Goal: Navigation & Orientation: Find specific page/section

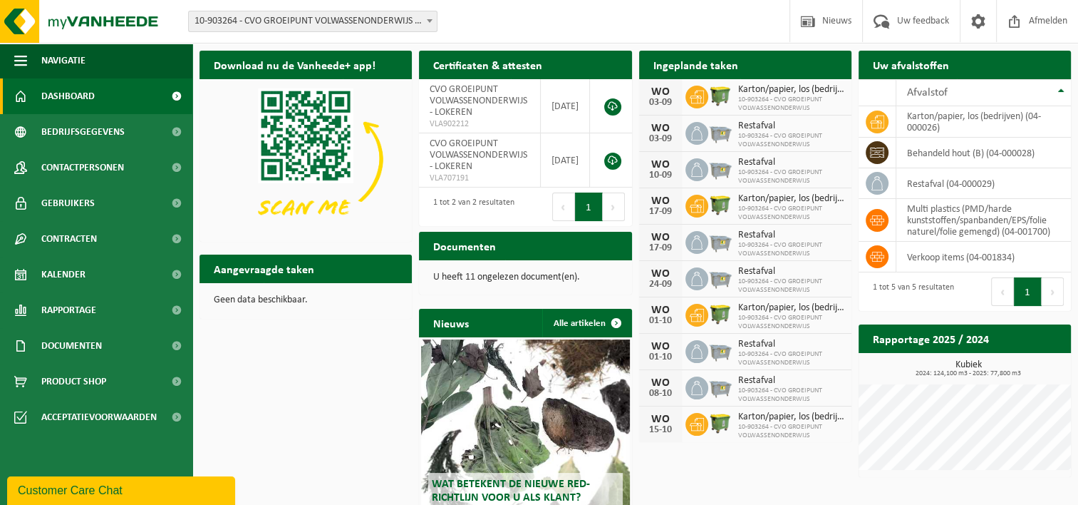
click at [795, 60] on div "Ingeplande taken Bekijk uw kalender" at bounding box center [745, 65] width 212 height 29
click at [671, 68] on h2 "Ingeplande taken" at bounding box center [695, 65] width 113 height 28
click at [103, 98] on link "Dashboard" at bounding box center [96, 96] width 192 height 36
click at [433, 20] on span at bounding box center [430, 20] width 14 height 19
drag, startPoint x: 760, startPoint y: 72, endPoint x: 736, endPoint y: 71, distance: 23.5
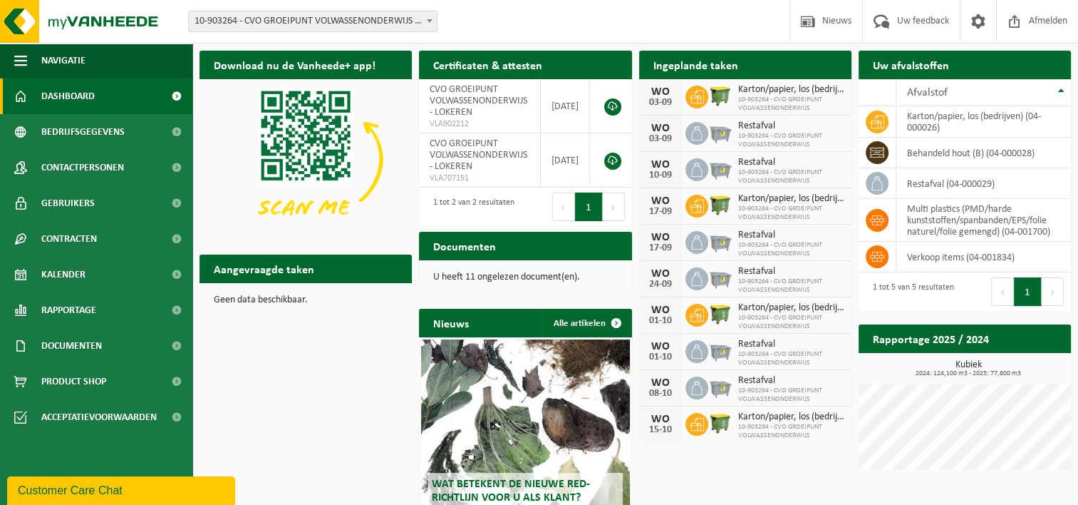
click at [736, 71] on h2 "Ingeplande taken" at bounding box center [695, 65] width 113 height 28
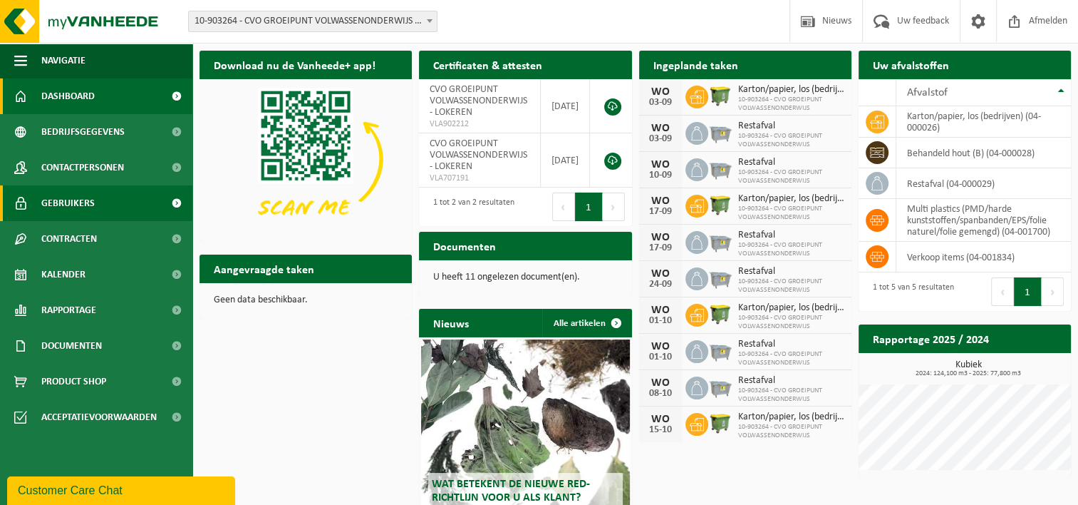
click at [95, 197] on link "Gebruikers" at bounding box center [96, 203] width 192 height 36
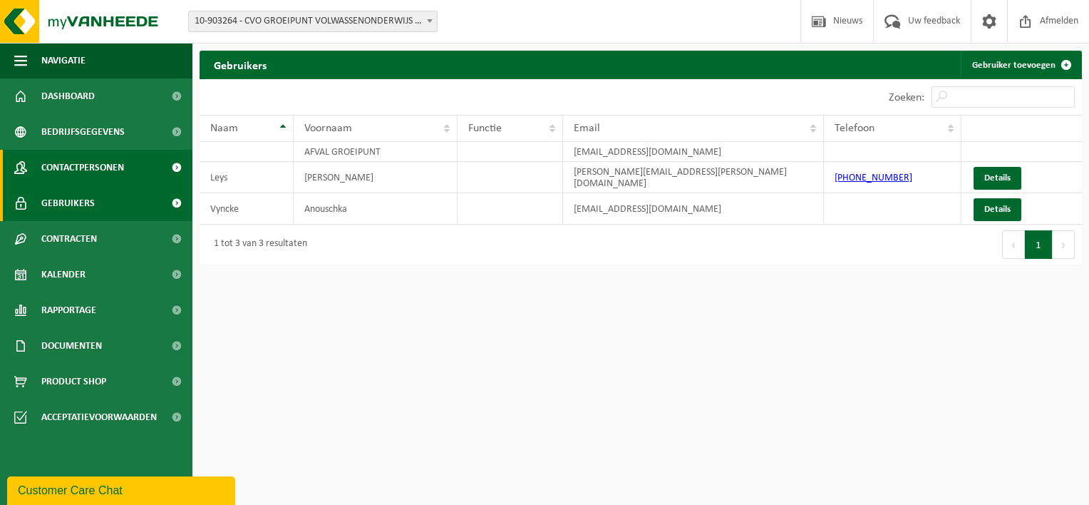
click at [105, 167] on span "Contactpersonen" at bounding box center [82, 168] width 83 height 36
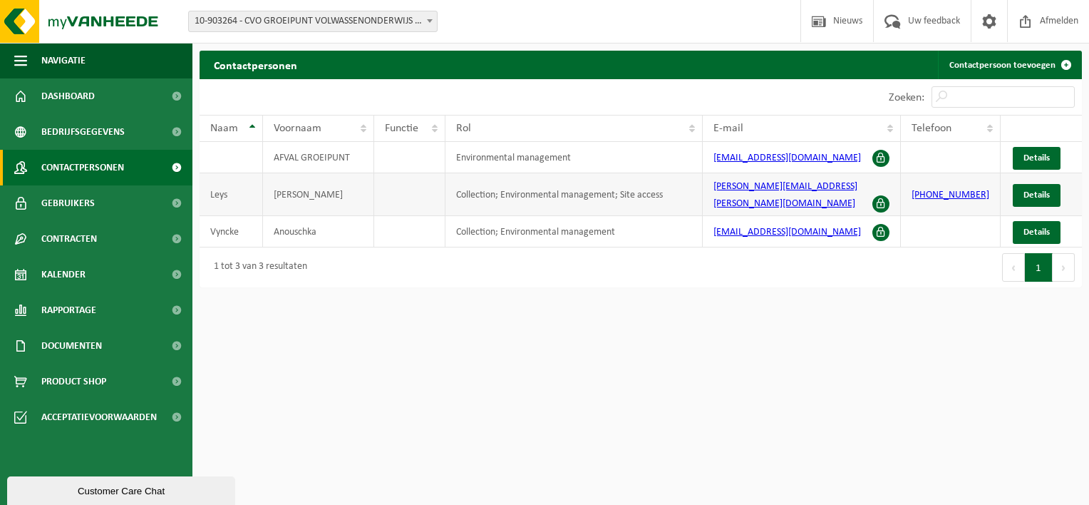
click at [427, 195] on td at bounding box center [409, 194] width 71 height 43
click at [402, 123] on span "Functie" at bounding box center [401, 128] width 33 height 11
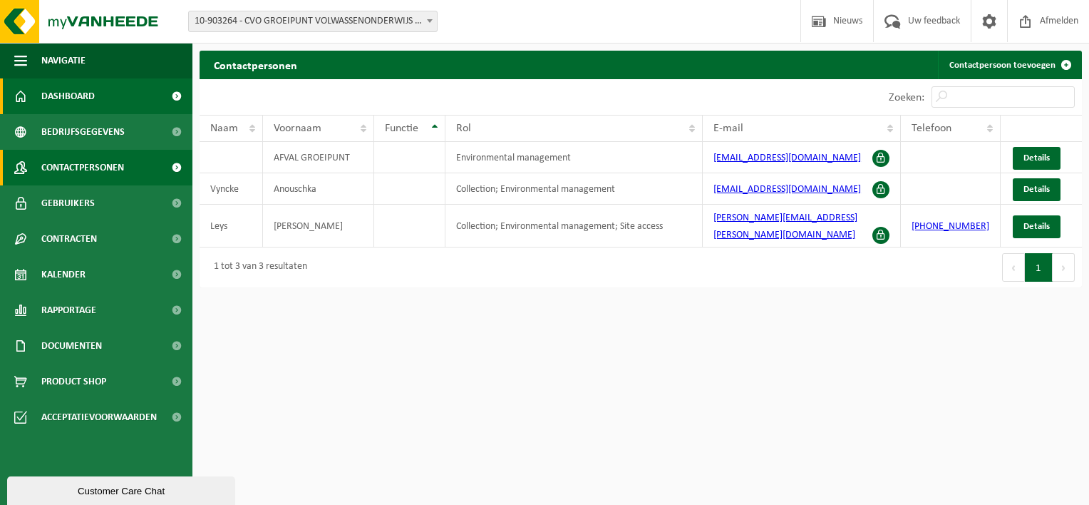
click at [103, 97] on link "Dashboard" at bounding box center [96, 96] width 192 height 36
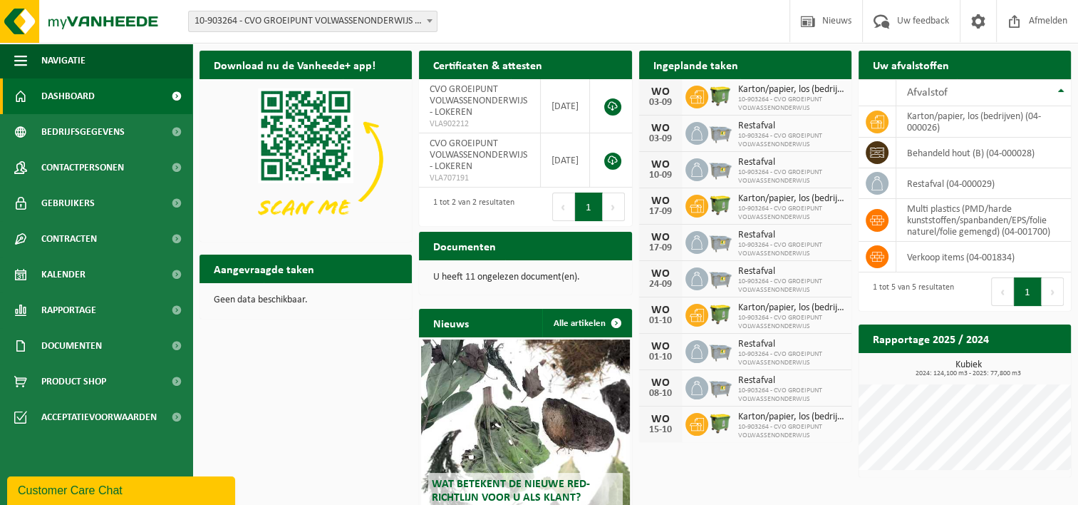
drag, startPoint x: 772, startPoint y: 61, endPoint x: 749, endPoint y: 65, distance: 23.8
click at [749, 65] on div "Ingeplande taken Bekijk uw kalender" at bounding box center [745, 65] width 212 height 29
click at [717, 68] on h2 "Ingeplande taken" at bounding box center [695, 65] width 113 height 28
click at [705, 99] on span at bounding box center [697, 97] width 23 height 23
click at [306, 275] on h2 "Aangevraagde taken" at bounding box center [264, 268] width 129 height 28
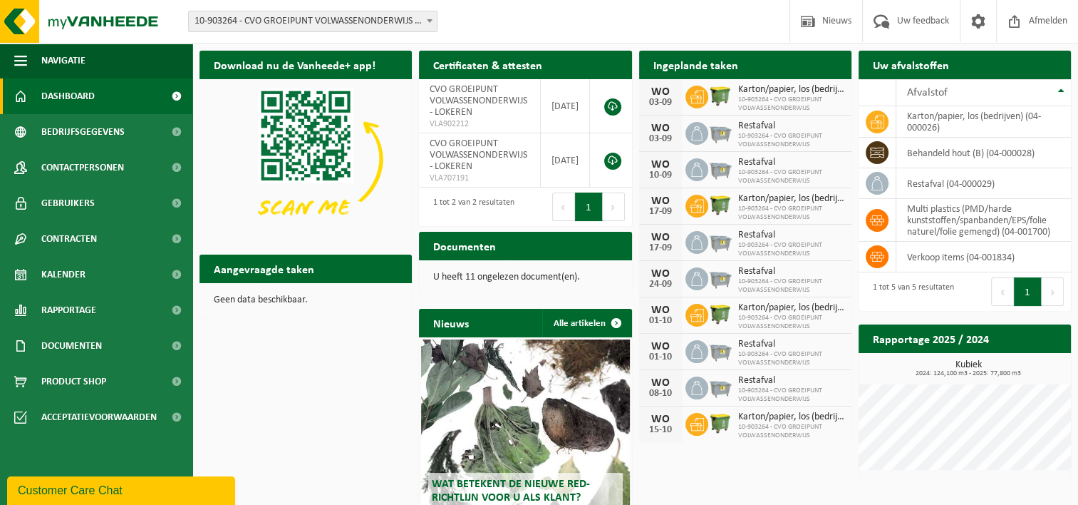
click at [267, 276] on h2 "Aangevraagde taken" at bounding box center [264, 268] width 129 height 28
click at [113, 61] on button "Navigatie" at bounding box center [96, 61] width 192 height 36
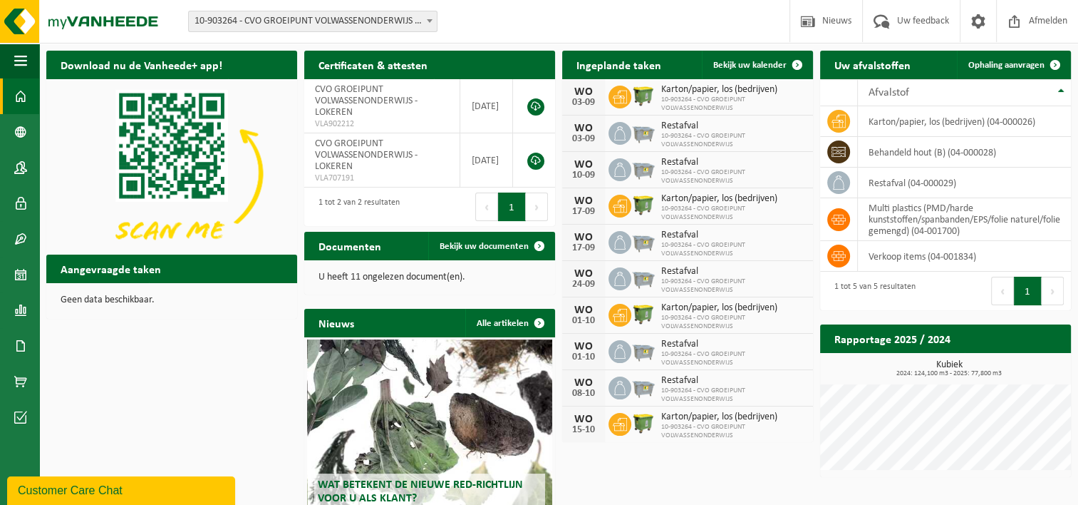
click at [430, 18] on span at bounding box center [430, 20] width 14 height 19
click at [829, 25] on span "Nieuws" at bounding box center [837, 21] width 36 height 42
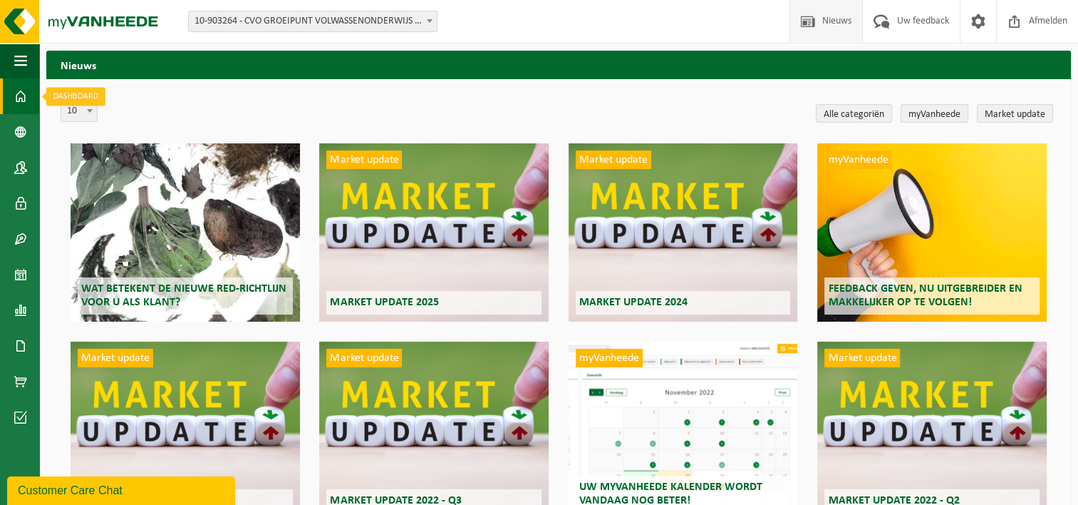
click at [14, 97] on link "Dashboard" at bounding box center [19, 96] width 39 height 36
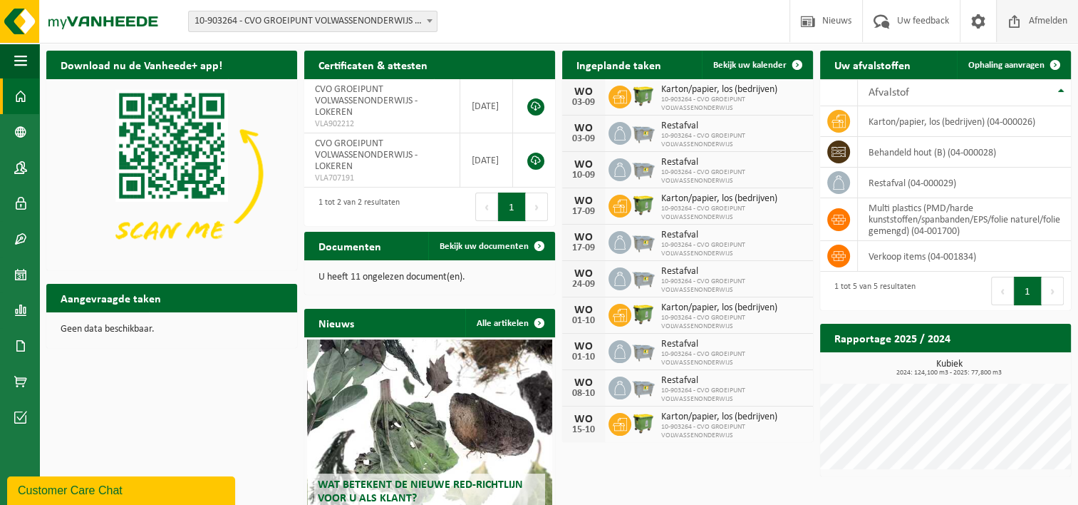
click at [1030, 24] on span "Afmelden" at bounding box center [1048, 21] width 46 height 42
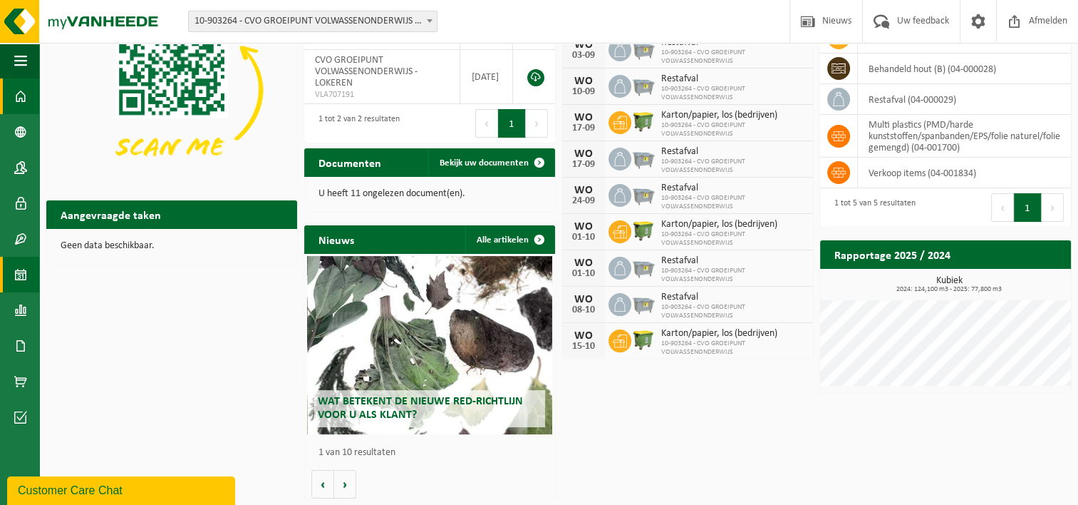
click at [18, 278] on span at bounding box center [20, 275] width 13 height 36
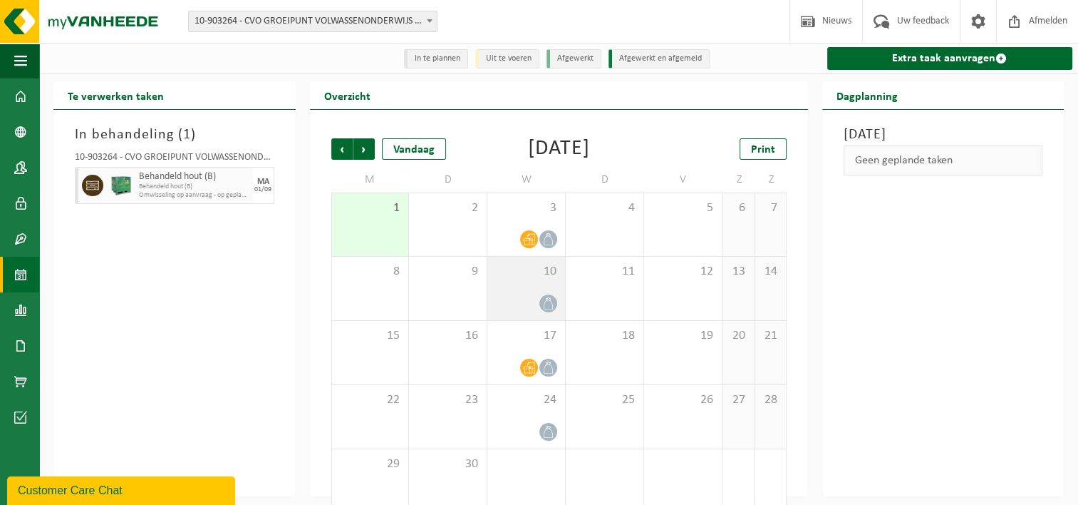
scroll to position [24, 0]
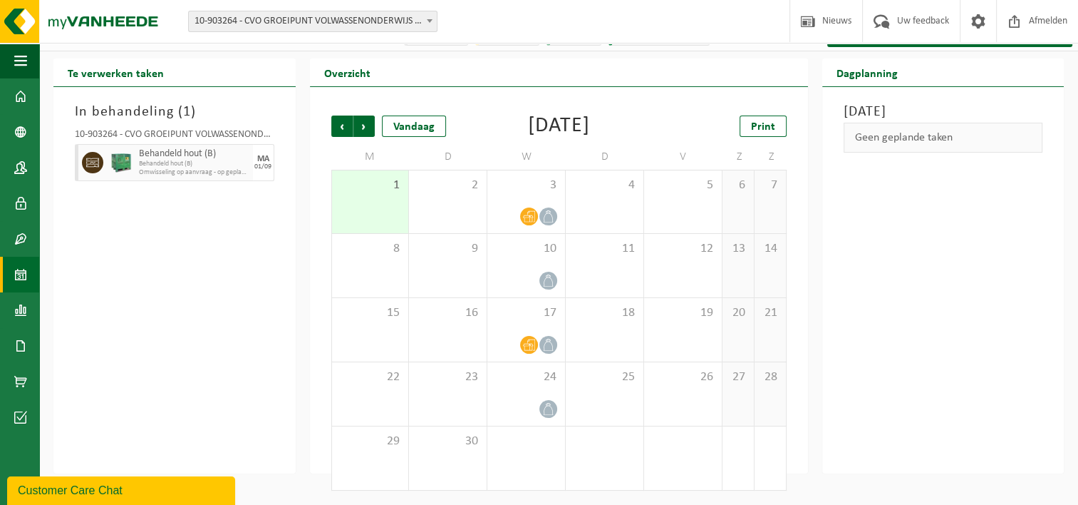
click at [217, 157] on span "Behandeld hout (B)" at bounding box center [194, 153] width 110 height 11
click at [90, 160] on icon at bounding box center [92, 162] width 13 height 13
click at [100, 165] on span at bounding box center [92, 162] width 21 height 21
click at [106, 164] on div "Behandeld hout (B) Behandeld hout (B) Omwisseling op aanvraag - op geplande rou…" at bounding box center [175, 162] width 200 height 37
click at [1016, 26] on span at bounding box center [1014, 21] width 21 height 42
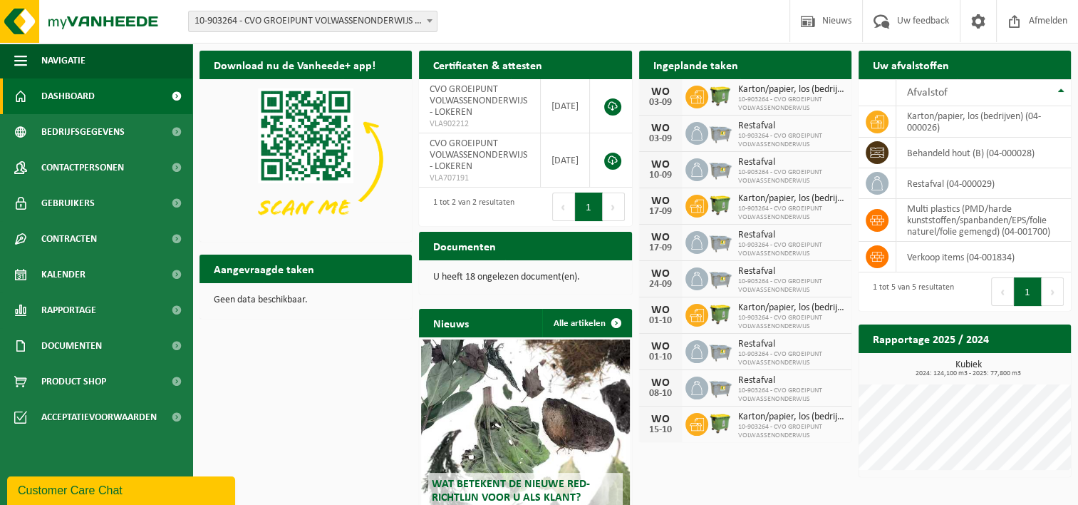
click at [370, 343] on div "Download nu de Vanheede+ app! Verberg Certificaten & attesten Bekijk uw certifi…" at bounding box center [635, 315] width 879 height 544
click at [79, 274] on span "Kalender" at bounding box center [63, 275] width 44 height 36
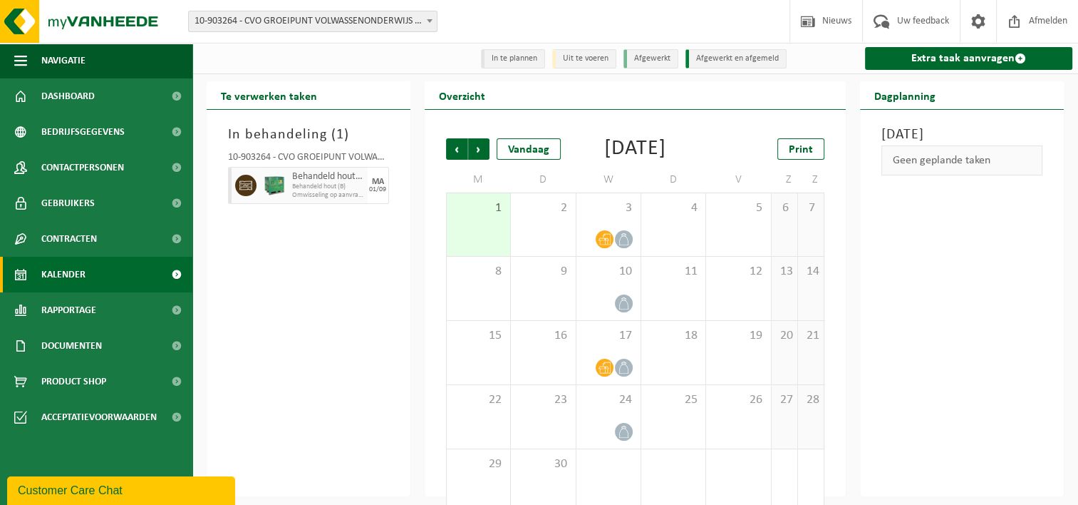
click at [271, 186] on img at bounding box center [274, 185] width 21 height 21
click at [369, 185] on div "[DATE]" at bounding box center [378, 185] width 21 height 37
click at [350, 187] on span "Behandeld hout (B)" at bounding box center [328, 186] width 72 height 9
click at [313, 284] on div "In behandeling ( 1 ) 10-903264 - CVO GROEIPUNT VOLWASSENONDERWIJS - LOKEREN Beh…" at bounding box center [309, 303] width 204 height 386
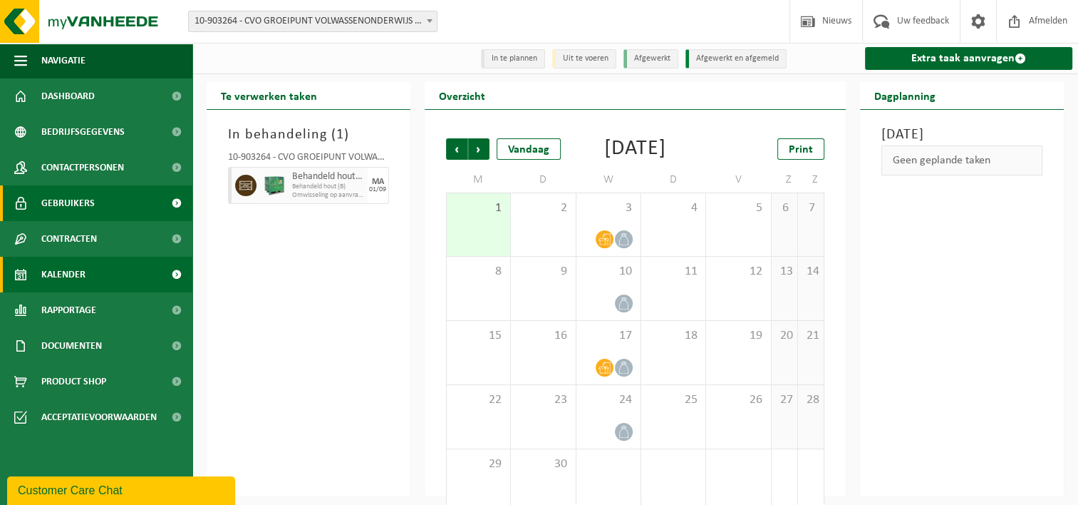
click at [44, 208] on span "Gebruikers" at bounding box center [67, 203] width 53 height 36
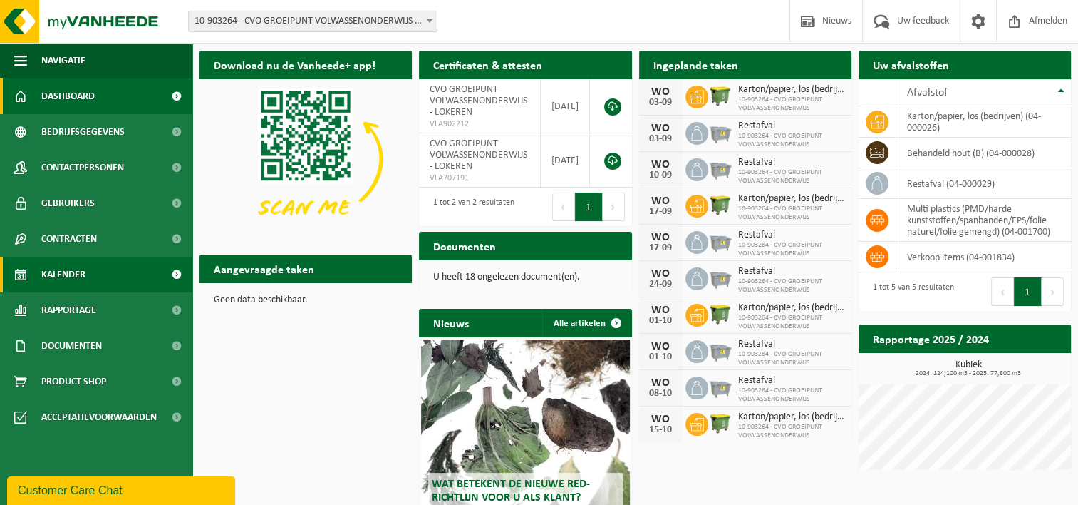
click at [157, 270] on link "Kalender" at bounding box center [96, 275] width 192 height 36
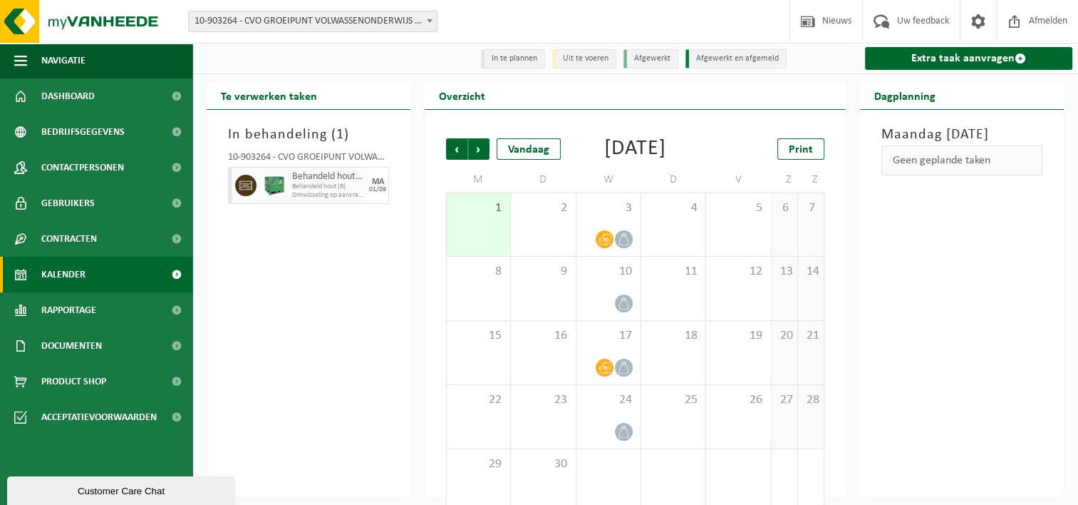
click at [333, 185] on span "Behandeld hout (B)" at bounding box center [328, 186] width 72 height 9
click at [339, 188] on span "Behandeld hout (B)" at bounding box center [328, 186] width 72 height 9
drag, startPoint x: 339, startPoint y: 188, endPoint x: 282, endPoint y: 191, distance: 57.1
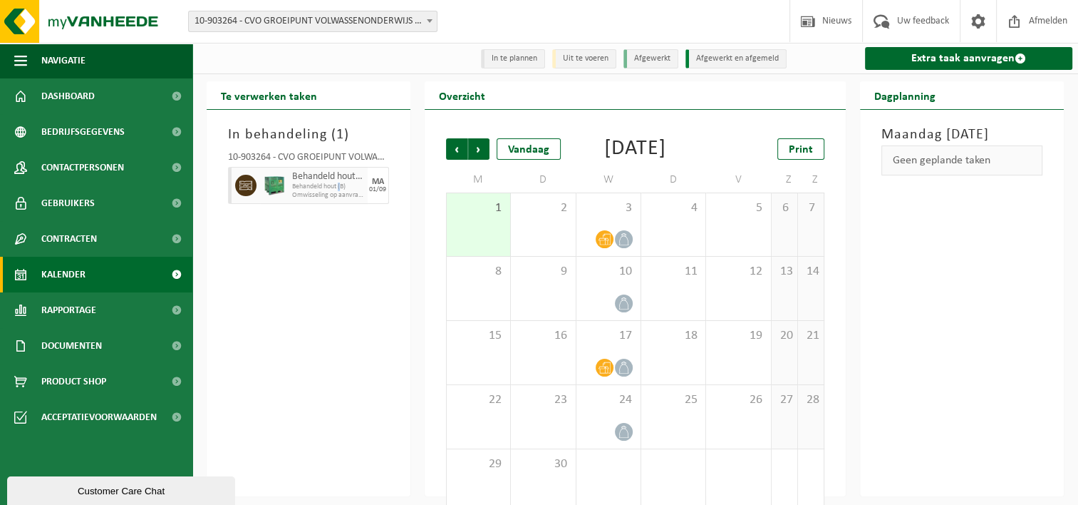
click at [282, 191] on img at bounding box center [274, 185] width 21 height 21
click at [244, 187] on icon at bounding box center [245, 185] width 13 height 13
drag, startPoint x: 244, startPoint y: 187, endPoint x: 253, endPoint y: 199, distance: 14.8
click at [253, 199] on div at bounding box center [244, 185] width 32 height 37
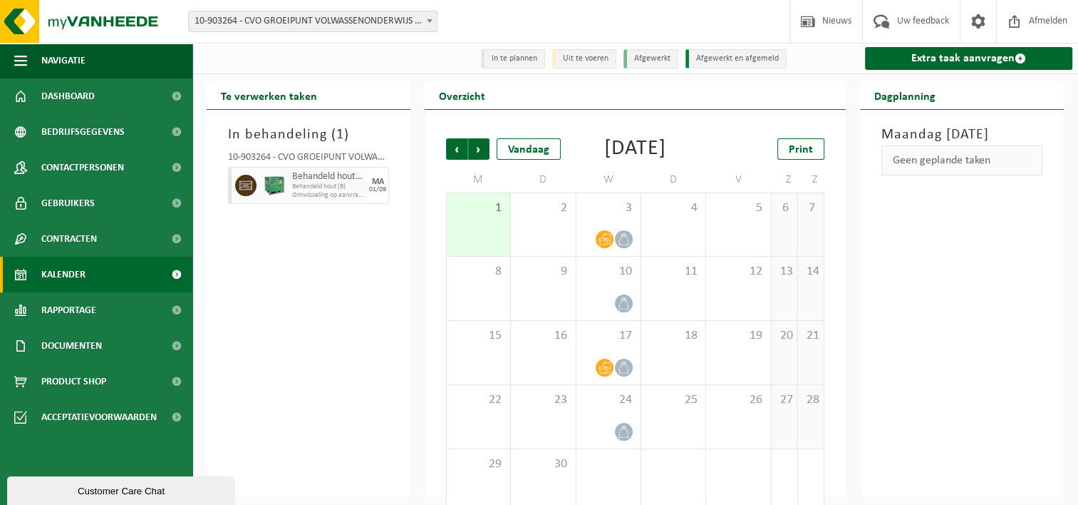
click at [353, 196] on span "Omwisseling op aanvraag - op geplande route (incl. verwerking)" at bounding box center [328, 195] width 72 height 9
click at [269, 98] on h2 "Te verwerken taken" at bounding box center [269, 95] width 125 height 28
click at [597, 63] on li "Uit te voeren" at bounding box center [584, 58] width 64 height 19
click at [497, 58] on li "In te plannen" at bounding box center [513, 58] width 64 height 19
click at [570, 57] on li "Uit te voeren" at bounding box center [584, 58] width 64 height 19
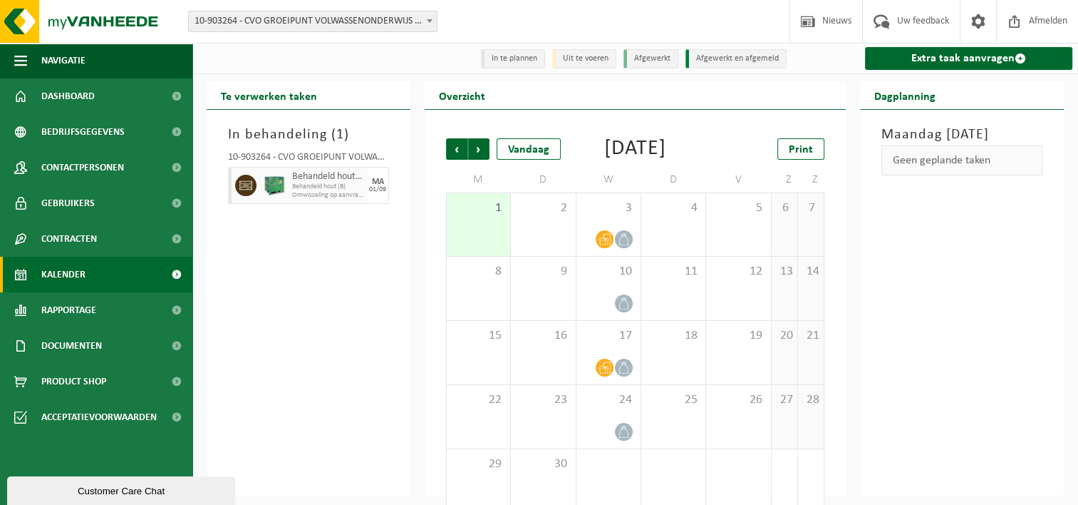
click at [678, 50] on ul "In te plannen Uit te voeren Afgewerkt Afgewerkt en afgemeld" at bounding box center [635, 58] width 316 height 23
click at [729, 57] on li "Afgewerkt en afgemeld" at bounding box center [736, 58] width 101 height 19
click at [481, 152] on span "Volgende" at bounding box center [478, 148] width 21 height 21
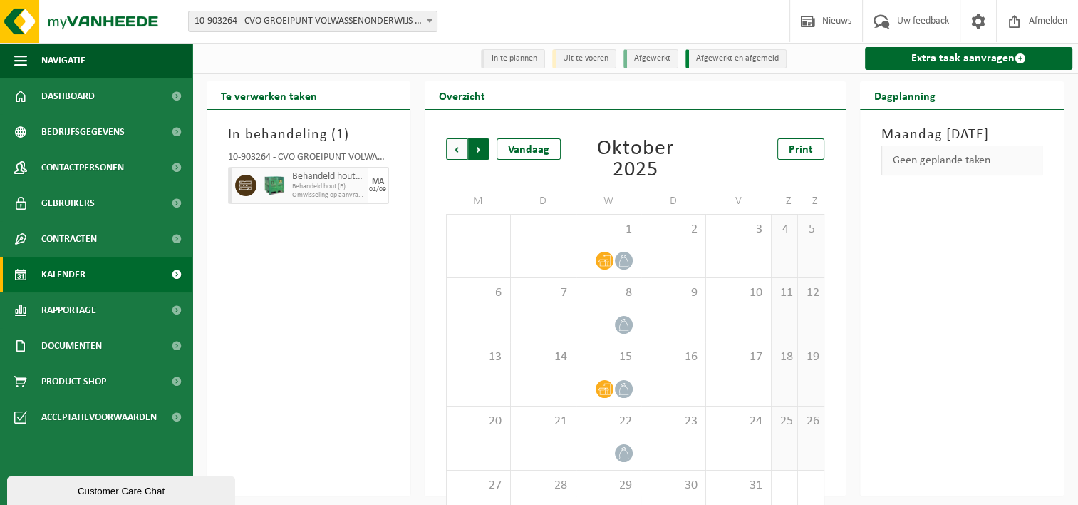
click at [460, 156] on span "Vorige" at bounding box center [456, 148] width 21 height 21
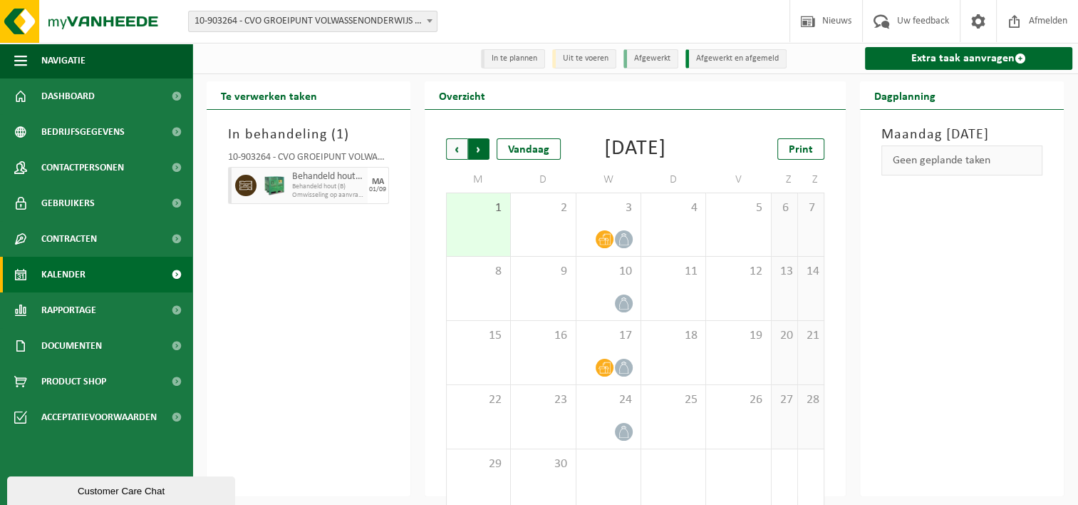
click at [457, 153] on span "Vorige" at bounding box center [456, 148] width 21 height 21
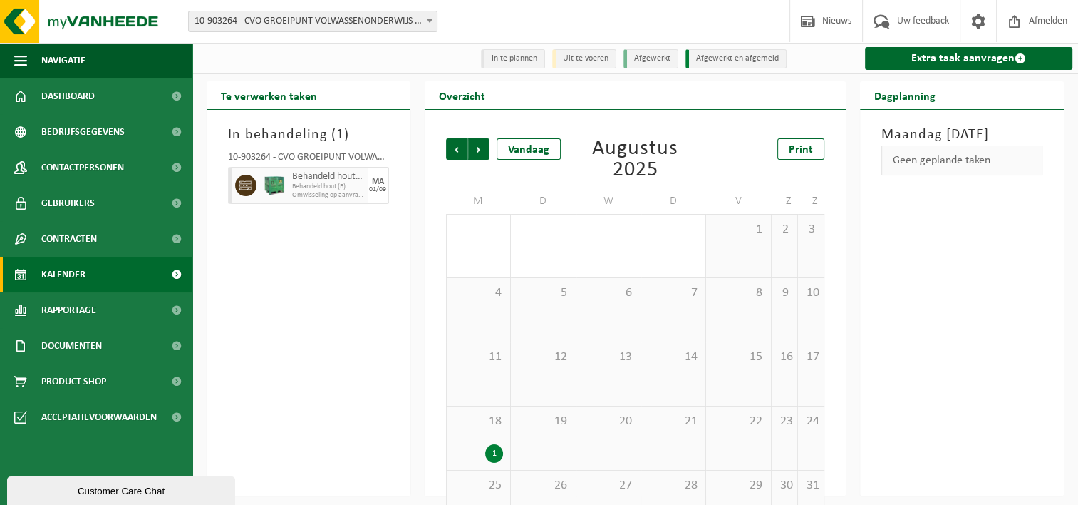
scroll to position [46, 0]
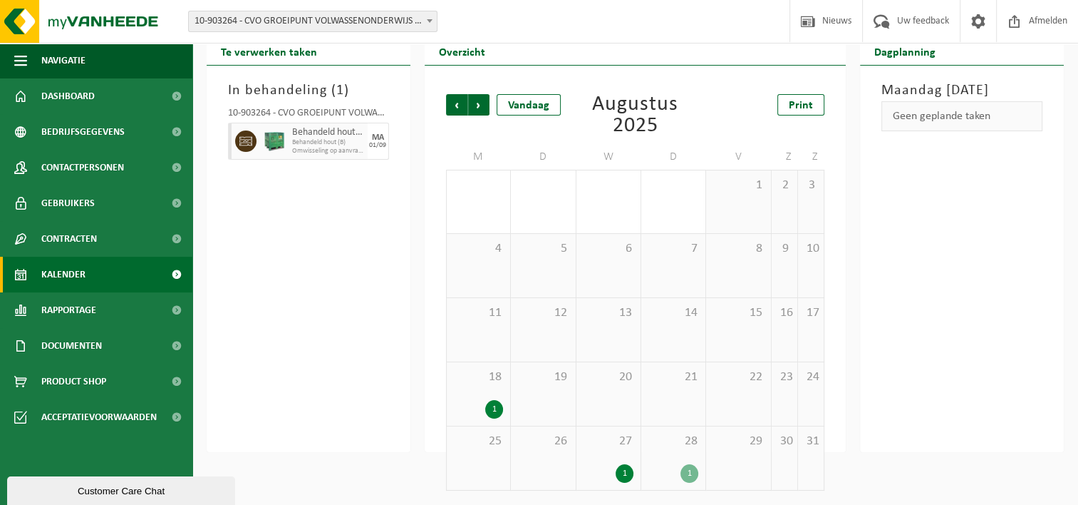
click at [625, 472] on div "1" at bounding box center [625, 473] width 18 height 19
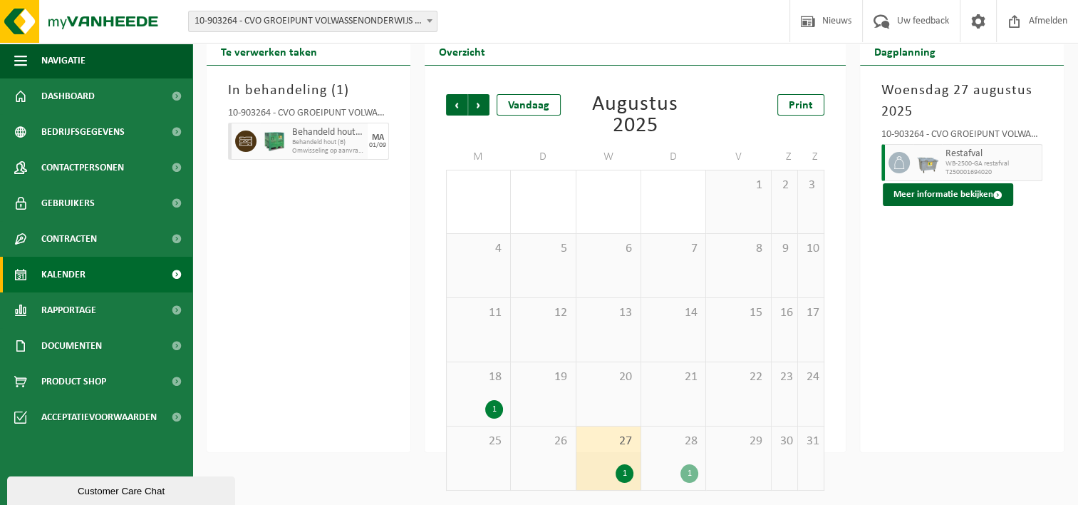
click at [492, 406] on div "1" at bounding box center [494, 409] width 18 height 19
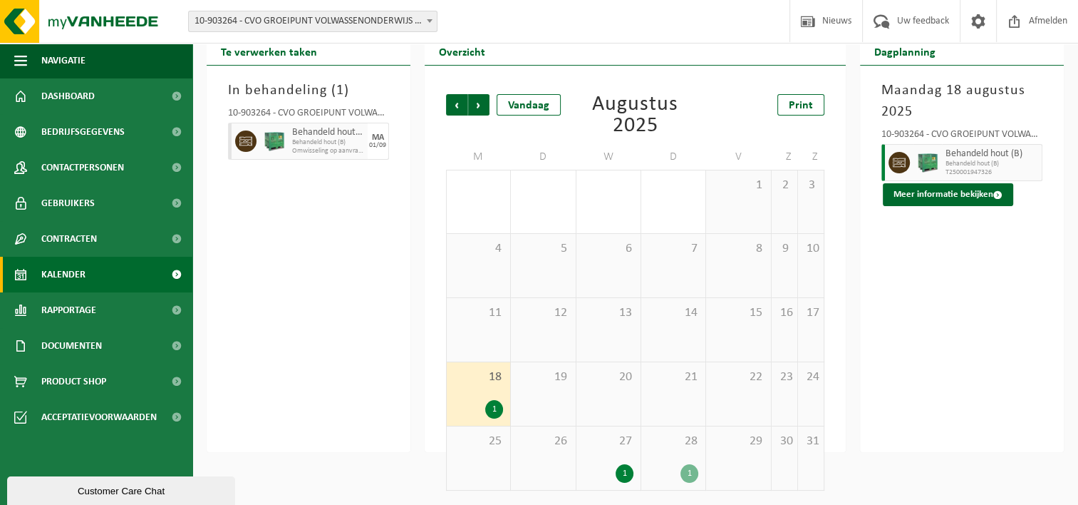
click at [492, 406] on div "1" at bounding box center [494, 409] width 18 height 19
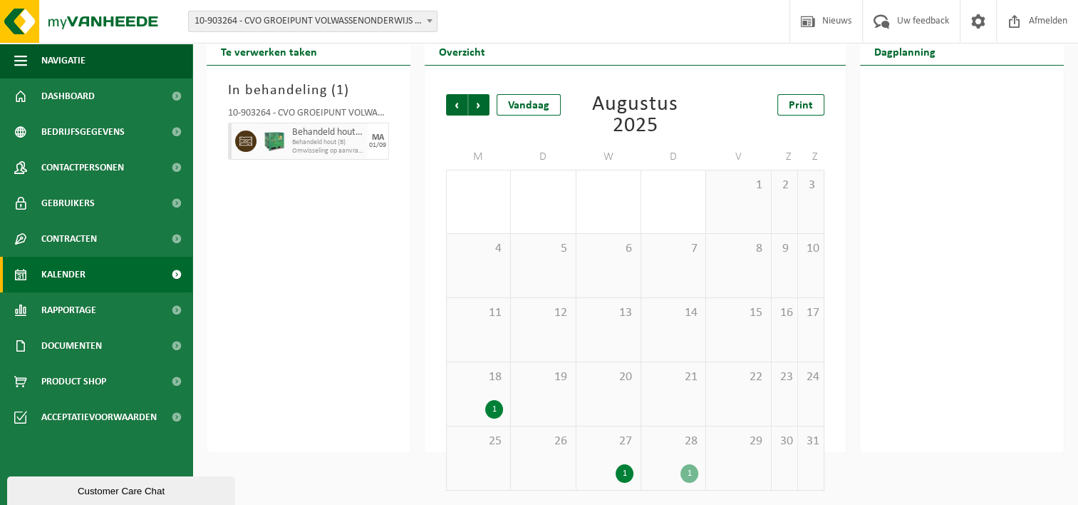
click at [492, 406] on div "1" at bounding box center [494, 409] width 18 height 19
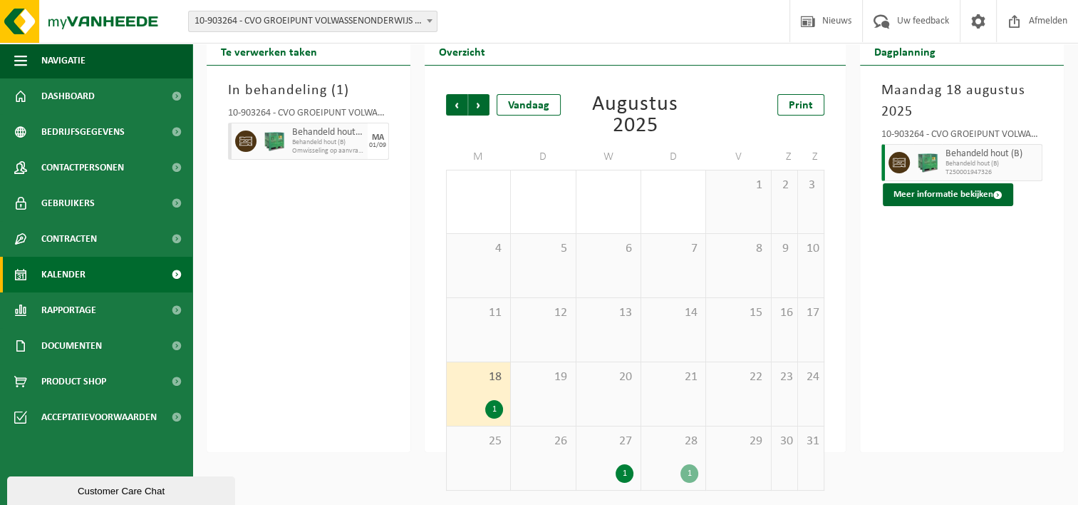
click at [693, 475] on div "1" at bounding box center [690, 473] width 18 height 19
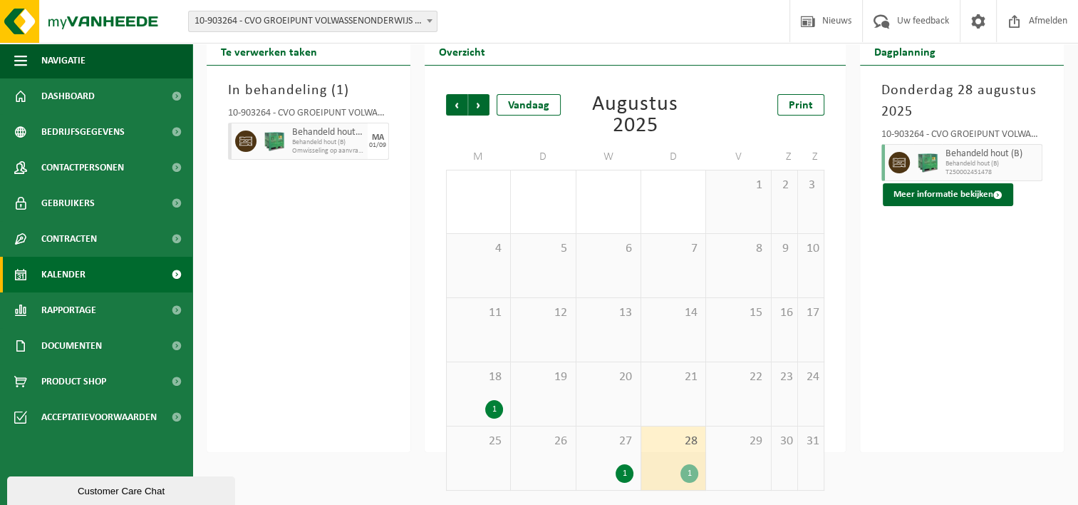
click at [690, 470] on div "1" at bounding box center [690, 473] width 18 height 19
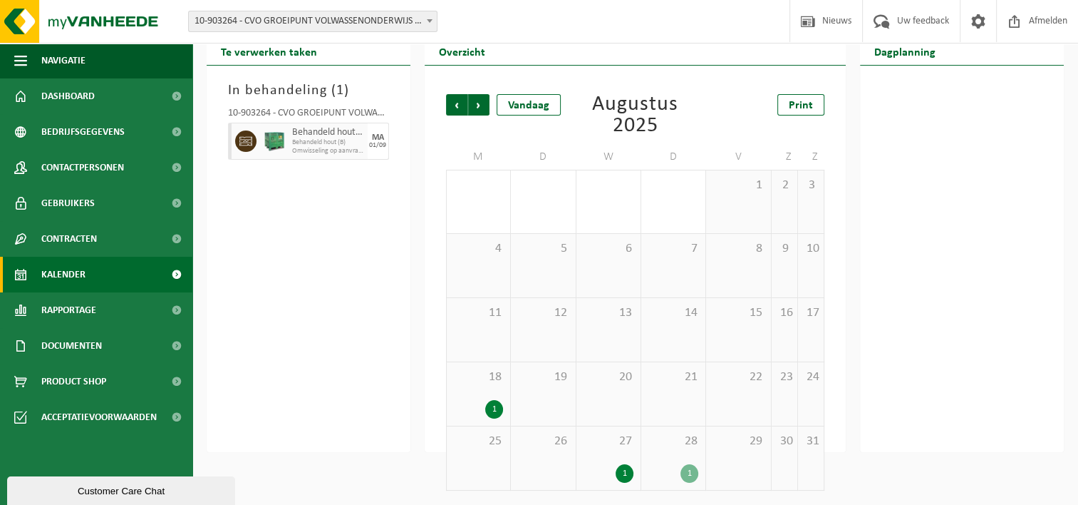
click at [690, 468] on div "1" at bounding box center [690, 473] width 18 height 19
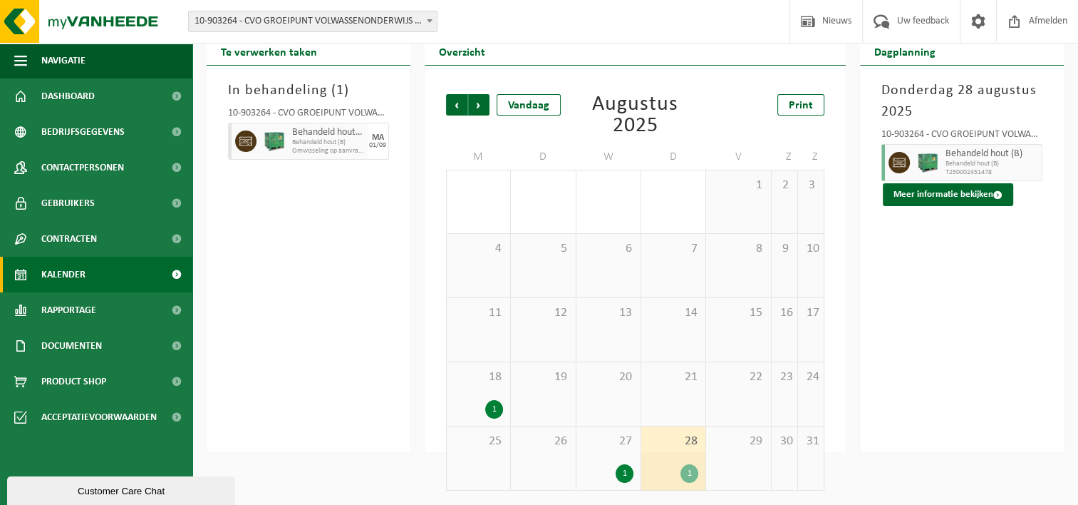
click at [241, 147] on icon at bounding box center [245, 141] width 13 height 13
click at [262, 141] on div at bounding box center [274, 141] width 29 height 37
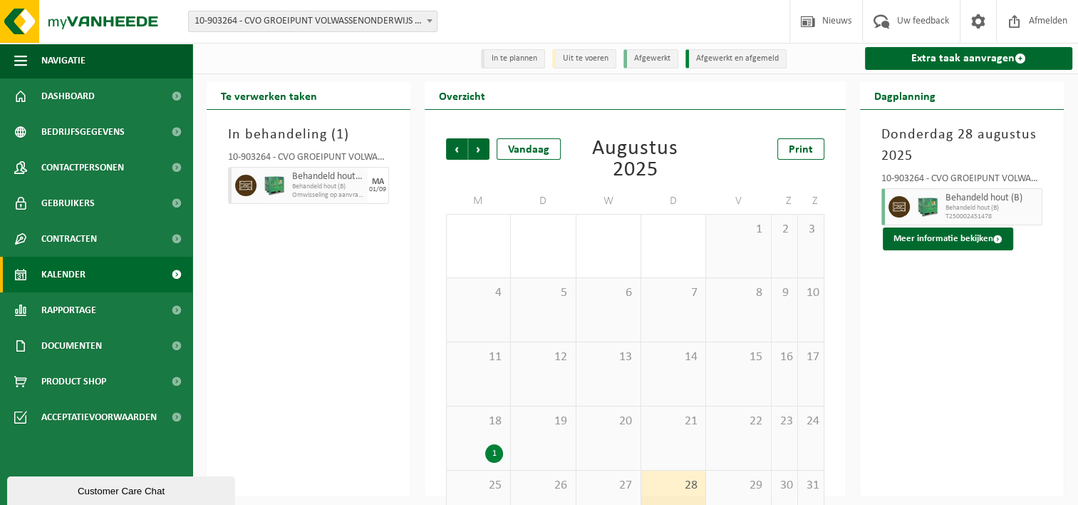
click at [360, 187] on span "Behandeld hout (B)" at bounding box center [328, 186] width 72 height 9
click at [589, 62] on li "Uit te voeren" at bounding box center [584, 58] width 64 height 19
click at [544, 62] on li "In te plannen" at bounding box center [513, 58] width 64 height 19
click at [511, 63] on li "In te plannen" at bounding box center [513, 58] width 64 height 19
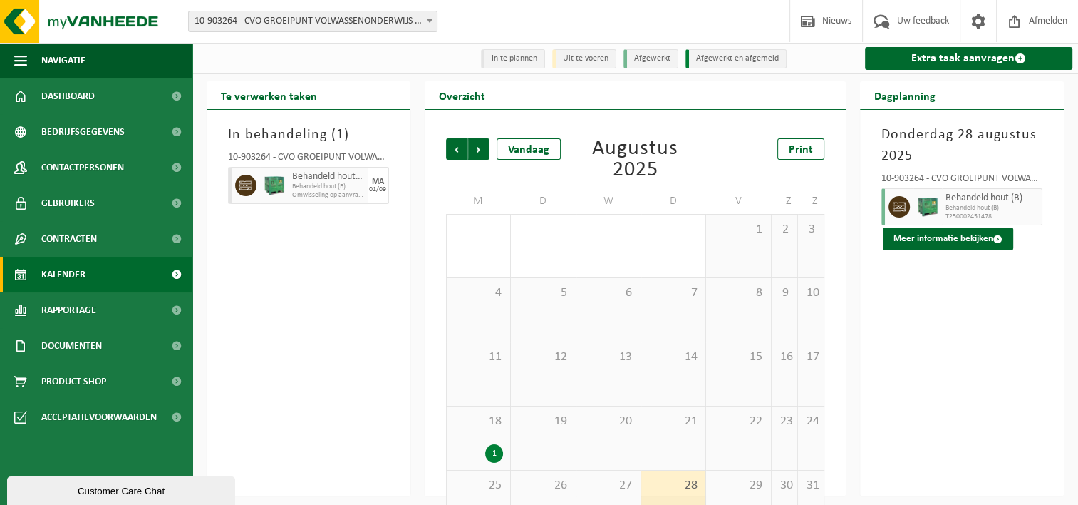
drag, startPoint x: 511, startPoint y: 63, endPoint x: 493, endPoint y: 60, distance: 18.0
click at [493, 60] on li "In te plannen" at bounding box center [513, 58] width 64 height 19
click at [330, 180] on span "Behandeld hout (B)" at bounding box center [328, 176] width 72 height 11
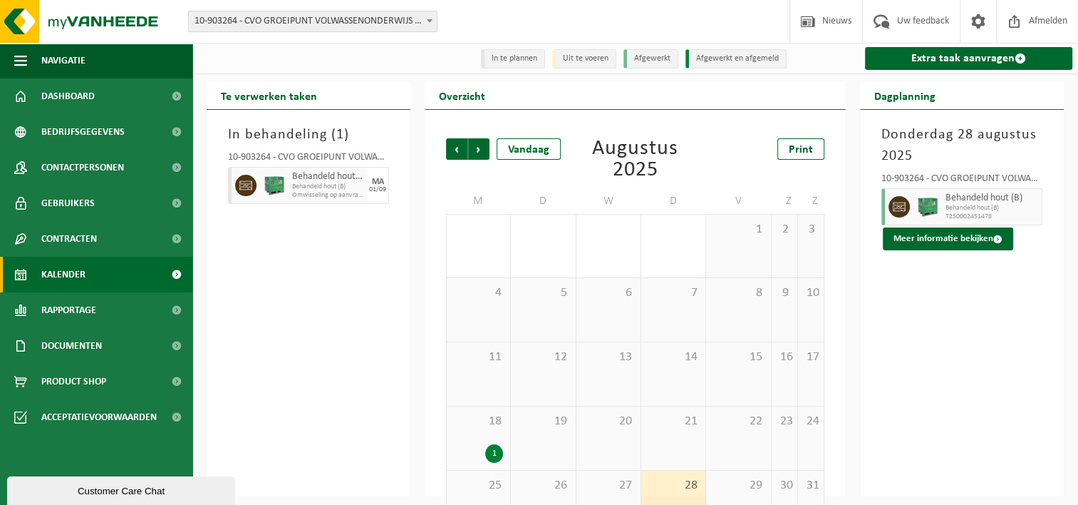
drag, startPoint x: 330, startPoint y: 180, endPoint x: 257, endPoint y: 188, distance: 73.2
click at [257, 188] on div at bounding box center [244, 185] width 32 height 37
click at [231, 183] on div at bounding box center [244, 185] width 32 height 37
click at [251, 183] on icon at bounding box center [245, 185] width 13 height 13
click at [252, 183] on span at bounding box center [245, 185] width 21 height 21
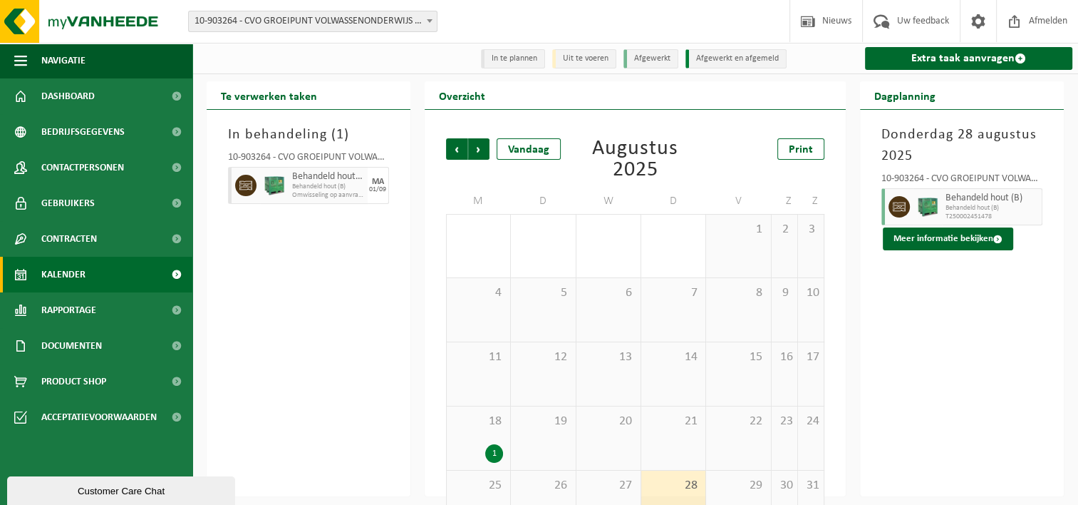
drag, startPoint x: 252, startPoint y: 183, endPoint x: 359, endPoint y: 185, distance: 106.9
click at [359, 185] on span "Behandeld hout (B)" at bounding box center [328, 186] width 72 height 9
click at [529, 51] on li "In te plannen" at bounding box center [513, 58] width 64 height 19
drag, startPoint x: 529, startPoint y: 51, endPoint x: 487, endPoint y: 66, distance: 44.4
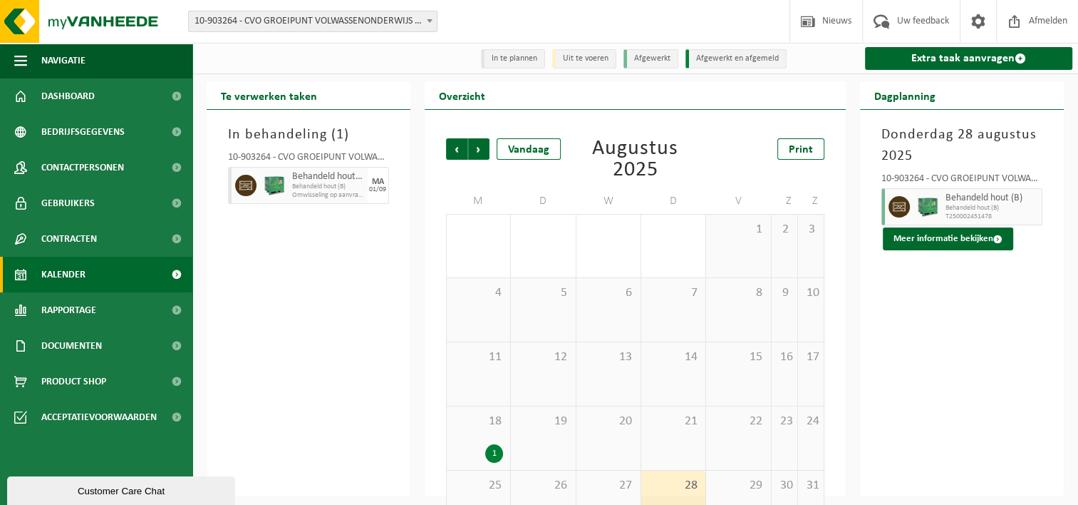
click at [487, 66] on li "In te plannen" at bounding box center [513, 58] width 64 height 19
